Goal: Task Accomplishment & Management: Manage account settings

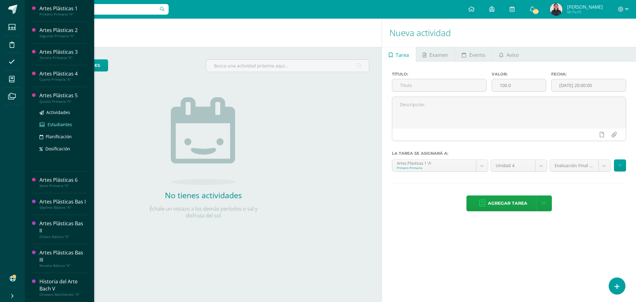
click at [54, 122] on span "Estudiantes" at bounding box center [60, 124] width 25 height 6
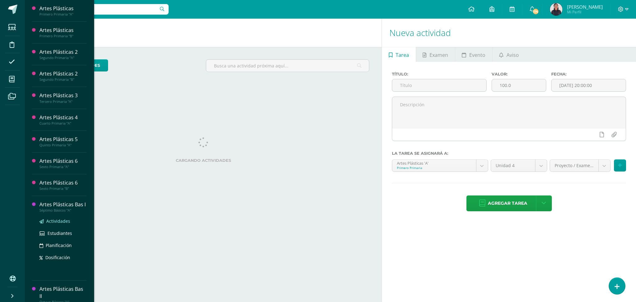
click at [47, 224] on span "Actividades" at bounding box center [58, 221] width 24 height 6
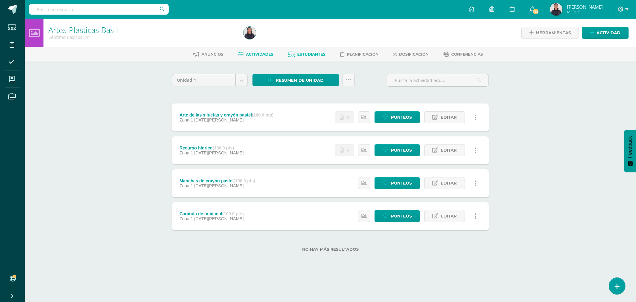
click at [316, 54] on span "Estudiantes" at bounding box center [311, 54] width 28 height 5
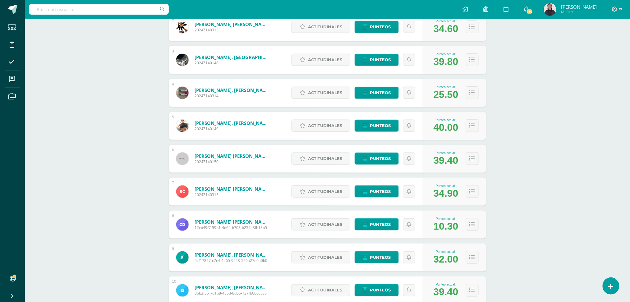
scroll to position [158, 0]
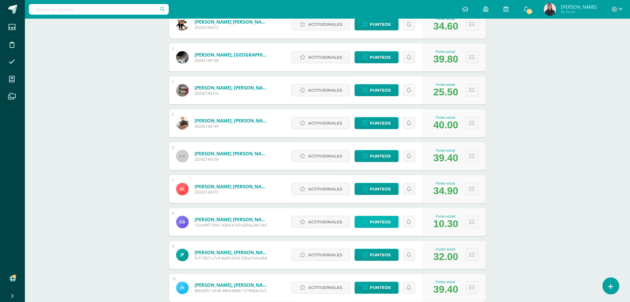
click at [383, 216] on span "Punteos" at bounding box center [380, 221] width 21 height 11
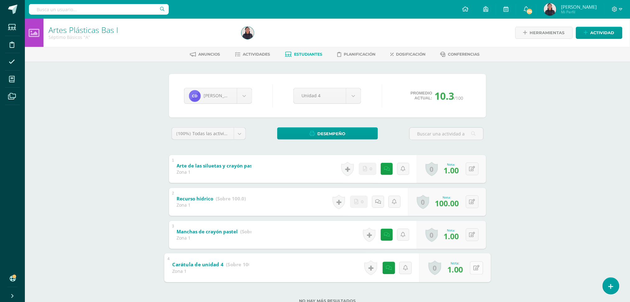
click at [470, 264] on button at bounding box center [476, 267] width 13 height 13
type input "100"
click at [473, 230] on button at bounding box center [476, 234] width 13 height 13
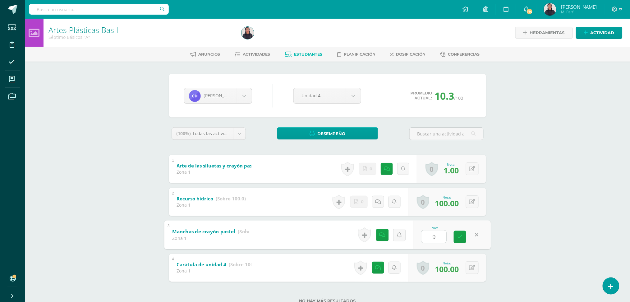
type input "97"
click at [472, 165] on button at bounding box center [472, 168] width 13 height 13
type input "100"
click at [313, 53] on span "Estudiantes" at bounding box center [308, 54] width 28 height 5
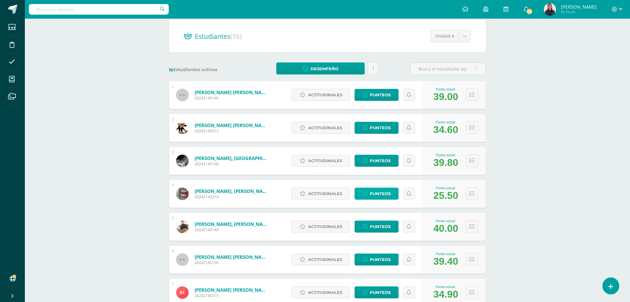
scroll to position [56, 0]
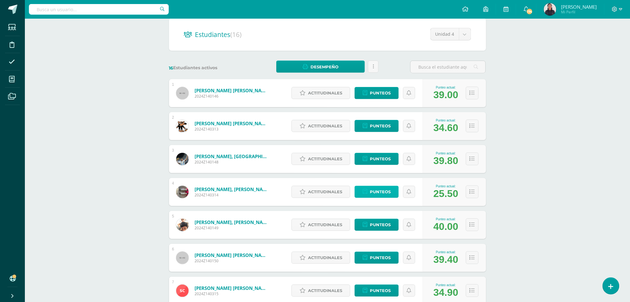
click at [382, 186] on span "Punteos" at bounding box center [380, 191] width 21 height 11
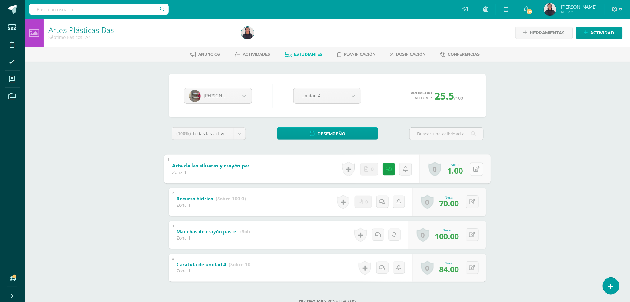
click at [473, 169] on button at bounding box center [476, 168] width 13 height 13
type input "50"
click at [312, 52] on span "Estudiantes" at bounding box center [308, 54] width 28 height 5
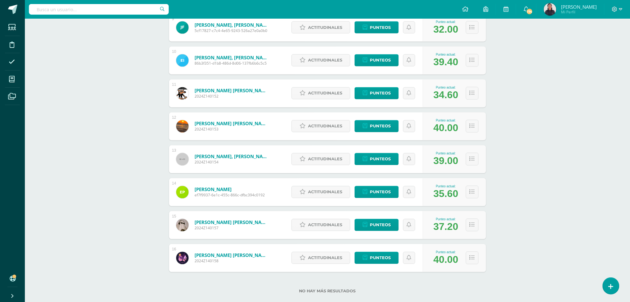
scroll to position [396, 0]
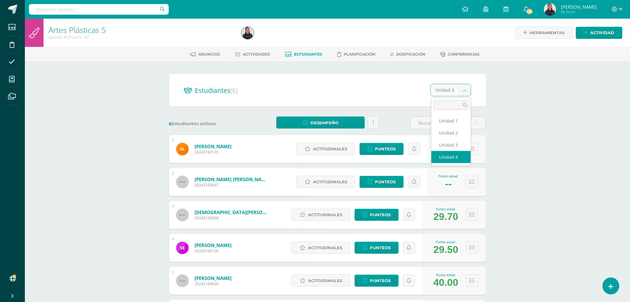
click at [465, 85] on body "Estudiantes Disciplina Asistencia Mis cursos Archivos Soporte Ayuda Reportar un…" at bounding box center [315, 184] width 630 height 369
select select "/dashboard/teacher/section/993/students/?unit=21561"
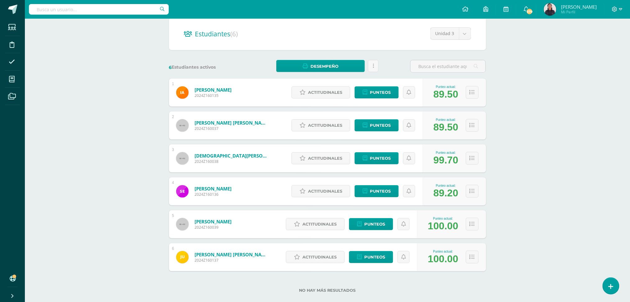
scroll to position [67, 0]
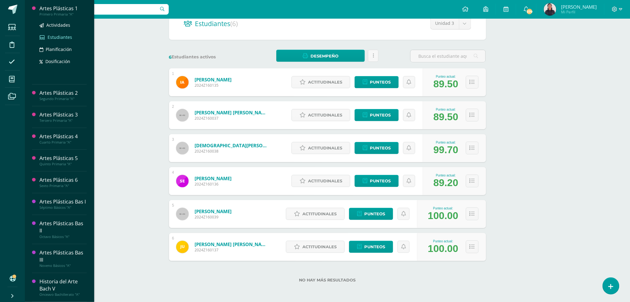
click at [54, 37] on span "Estudiantes" at bounding box center [60, 37] width 25 height 6
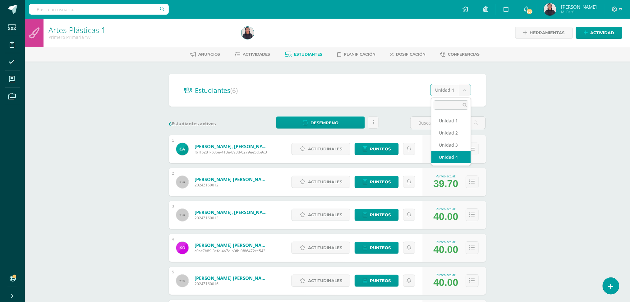
click at [467, 91] on body "Estudiantes Disciplina Asistencia Mis cursos Archivos Soporte Ayuda Reportar un…" at bounding box center [315, 184] width 630 height 369
select select "/dashboard/teacher/section/941/students/?unit=21187"
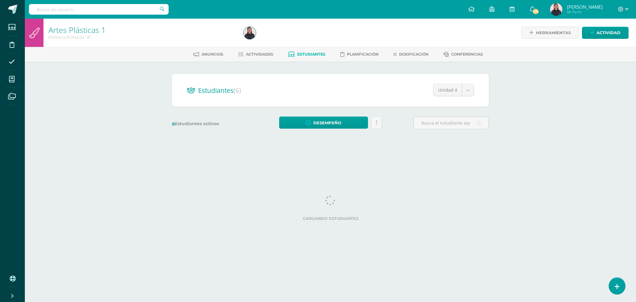
select select "/dashboard/teacher/section/941/students/?unit=21187"
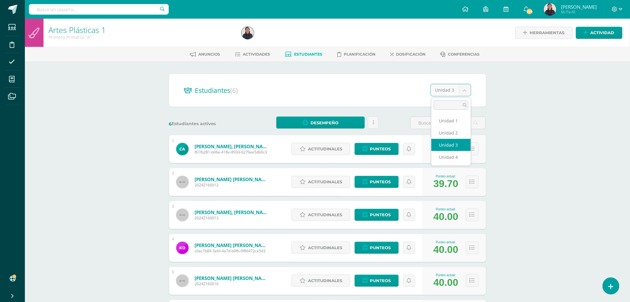
click at [468, 89] on body "Estudiantes Disciplina Asistencia Mis cursos Archivos Soporte Ayuda Reportar un…" at bounding box center [315, 184] width 630 height 369
click at [461, 87] on body "Estudiantes Disciplina Asistencia Mis cursos Archivos Soporte Ayuda Reportar un…" at bounding box center [315, 184] width 630 height 369
select select "/dashboard/teacher/section/941/students/?unit=21187"
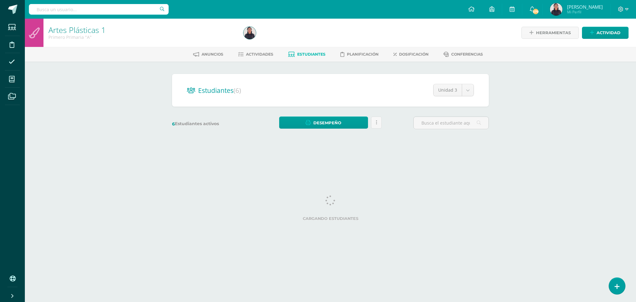
click at [449, 141] on div "Estudiantes (6) Unidad 3 Unidad 1 Unidad 2 Unidad 3 Unidad 4 6 Estudiantes acti…" at bounding box center [331, 105] width 342 height 86
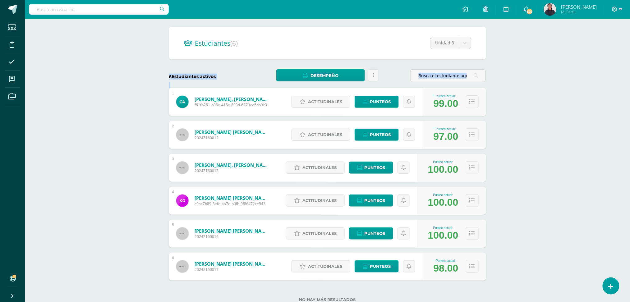
scroll to position [67, 0]
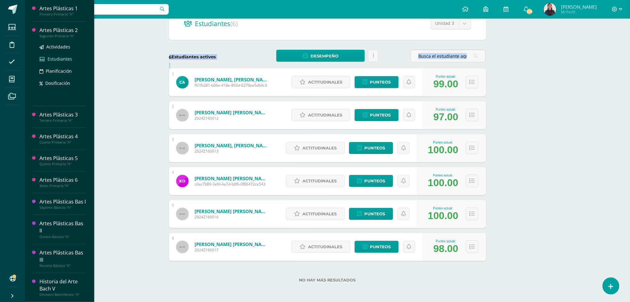
click at [55, 57] on span "Estudiantes" at bounding box center [60, 59] width 25 height 6
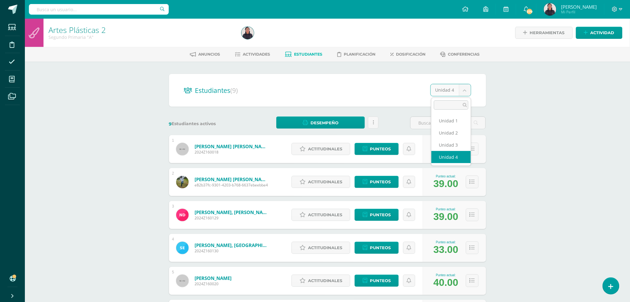
click at [468, 86] on body "Estudiantes Disciplina Asistencia Mis cursos Archivos Soporte Ayuda Reportar un…" at bounding box center [315, 234] width 630 height 468
select select "/dashboard/teacher/section/954/students/?unit=21288"
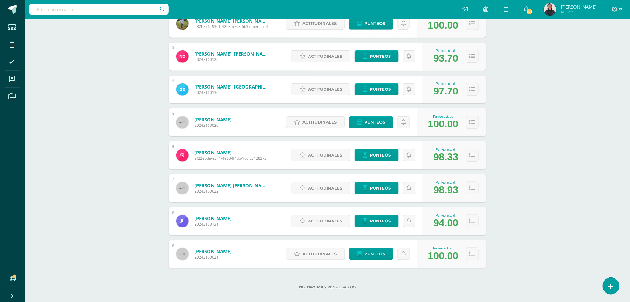
scroll to position [166, 0]
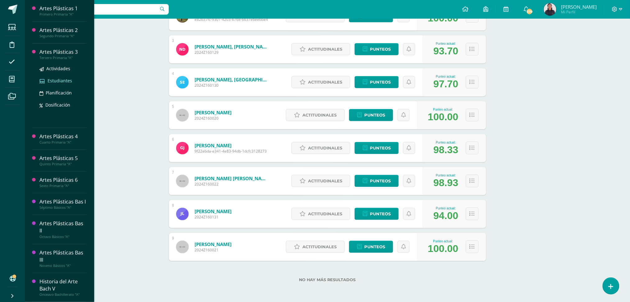
click at [66, 84] on link "Estudiantes" at bounding box center [62, 80] width 47 height 7
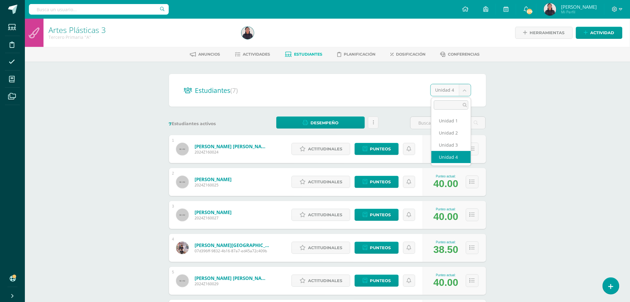
click at [468, 88] on body "Estudiantes Disciplina Asistencia Mis cursos Archivos Soporte Ayuda Reportar un…" at bounding box center [315, 201] width 630 height 402
select select "/dashboard/teacher/section/967/students/?unit=21379"
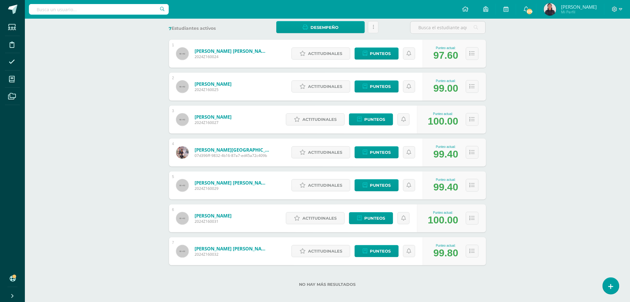
scroll to position [100, 0]
